Goal: Task Accomplishment & Management: Manage account settings

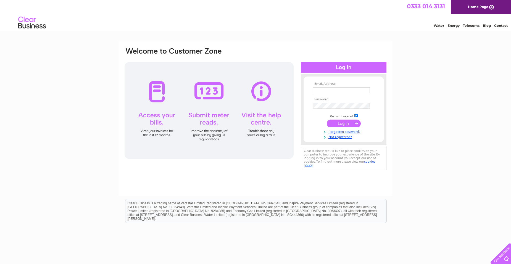
type input "[EMAIL_ADDRESS][DOMAIN_NAME]"
click at [353, 127] on input "submit" at bounding box center [344, 124] width 34 height 8
click at [353, 124] on input "submit" at bounding box center [344, 124] width 34 height 8
click at [342, 123] on input "submit" at bounding box center [344, 124] width 34 height 8
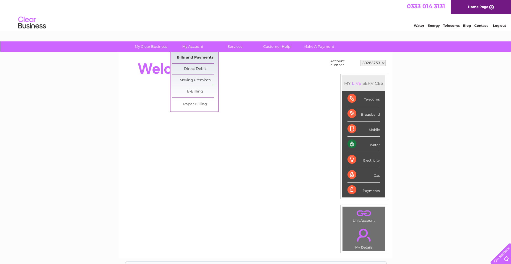
click at [196, 59] on link "Bills and Payments" at bounding box center [195, 57] width 46 height 11
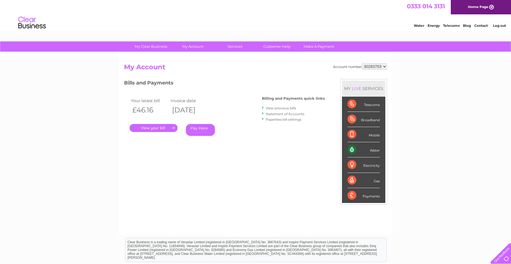
click at [293, 107] on link "View previous bills" at bounding box center [281, 108] width 30 height 4
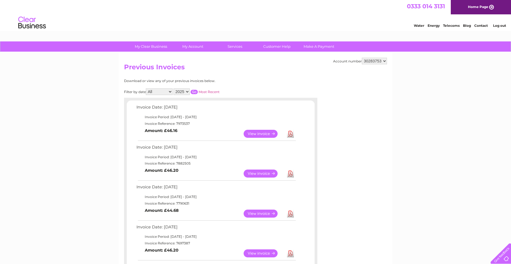
click at [258, 135] on link "View" at bounding box center [264, 134] width 41 height 8
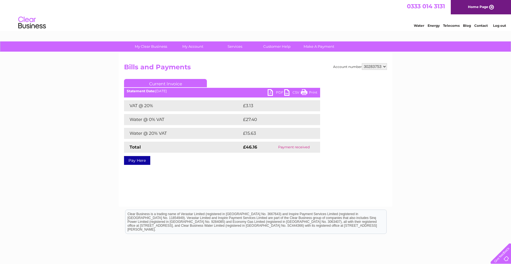
click at [310, 92] on link "Print" at bounding box center [309, 93] width 17 height 8
